Goal: Navigation & Orientation: Find specific page/section

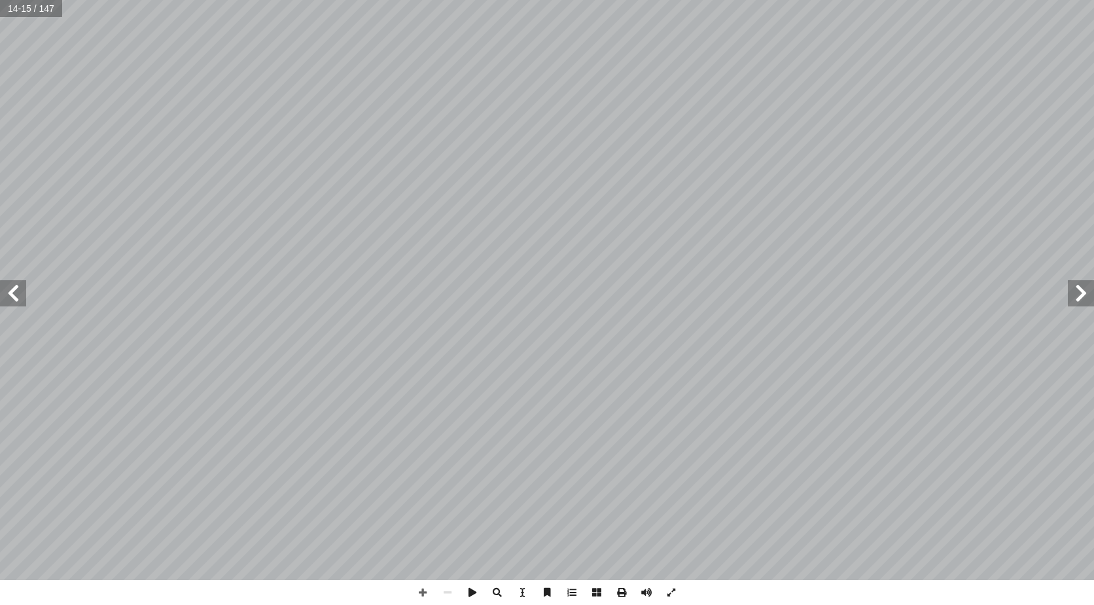
click at [16, 289] on span at bounding box center [13, 293] width 26 height 26
click at [1079, 291] on span at bounding box center [1081, 293] width 26 height 26
click at [1079, 289] on span at bounding box center [1081, 293] width 26 height 26
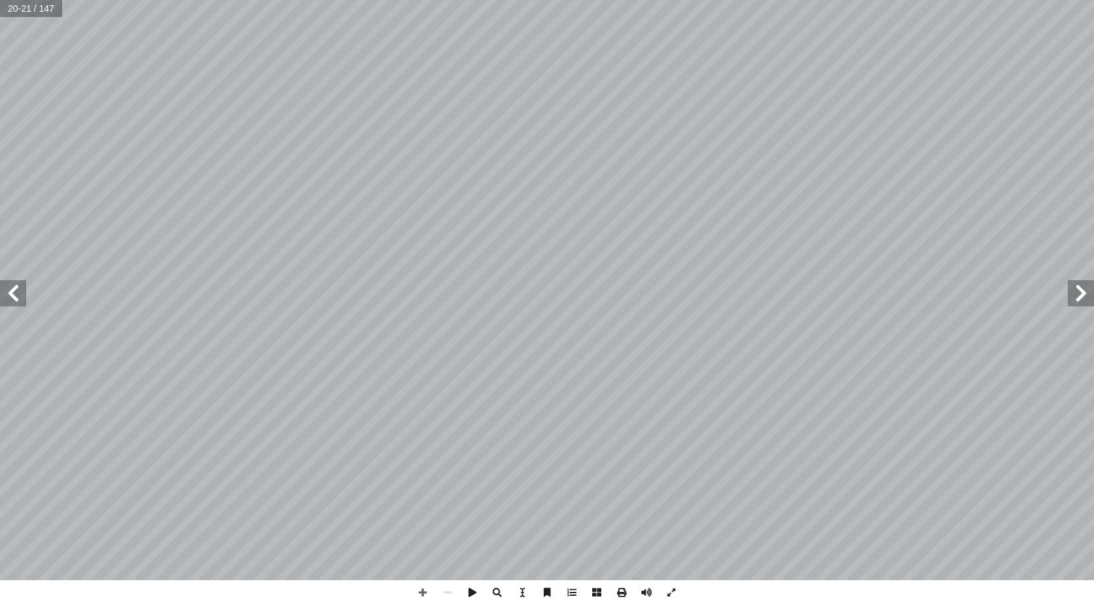
click at [1079, 289] on span at bounding box center [1081, 293] width 26 height 26
click at [1078, 287] on span at bounding box center [1081, 293] width 26 height 26
click at [3, 300] on span at bounding box center [13, 293] width 26 height 26
click at [10, 288] on span at bounding box center [13, 293] width 26 height 26
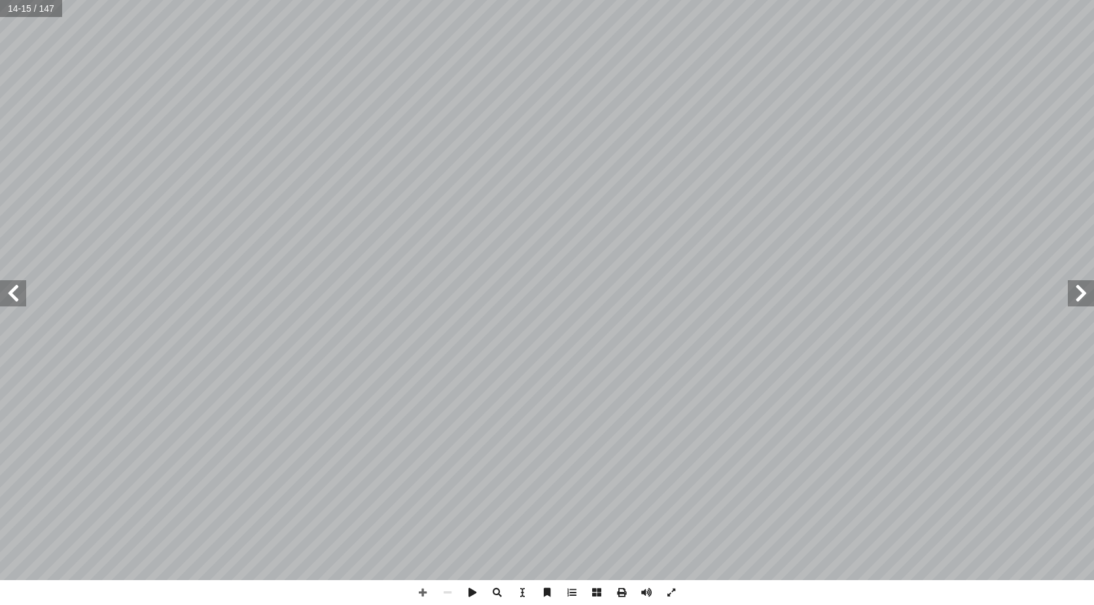
click at [14, 282] on span at bounding box center [13, 293] width 26 height 26
click at [12, 282] on span at bounding box center [13, 293] width 26 height 26
click at [12, 281] on span at bounding box center [13, 293] width 26 height 26
click at [9, 291] on span at bounding box center [13, 293] width 26 height 26
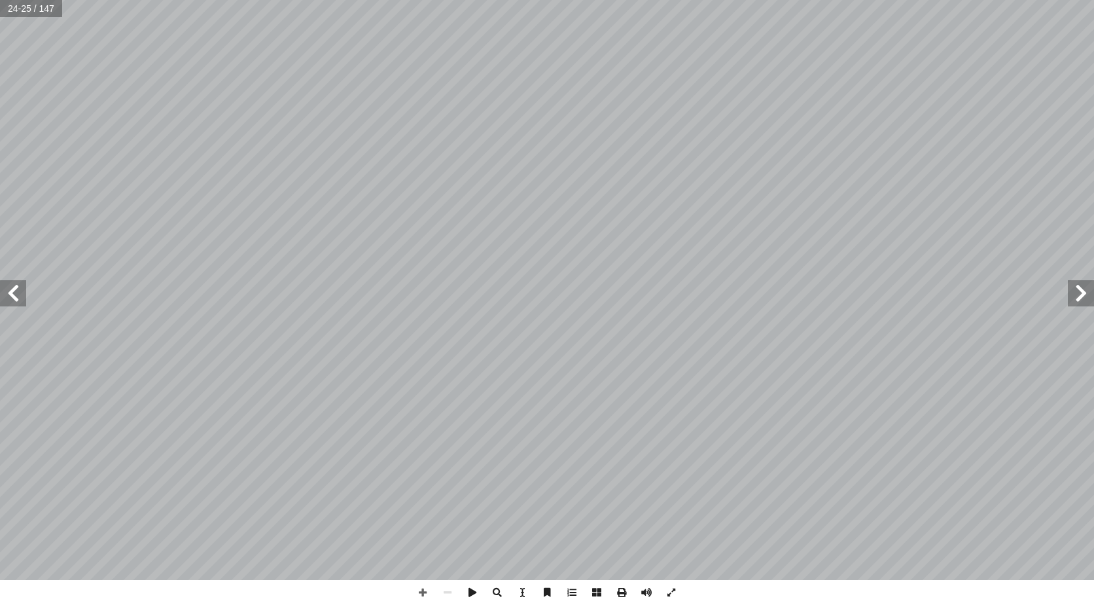
click at [9, 291] on span at bounding box center [13, 293] width 26 height 26
click at [1091, 289] on span at bounding box center [1081, 293] width 26 height 26
